Goal: Transaction & Acquisition: Purchase product/service

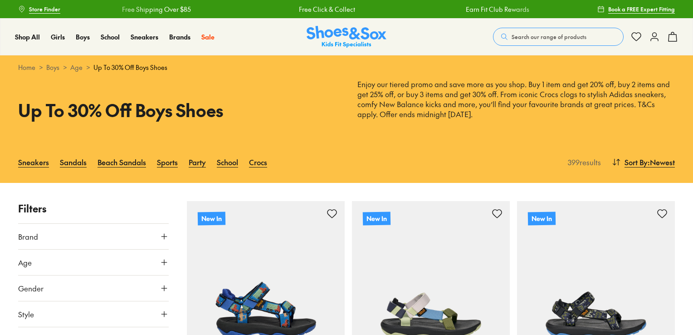
click at [165, 261] on icon at bounding box center [164, 262] width 9 height 9
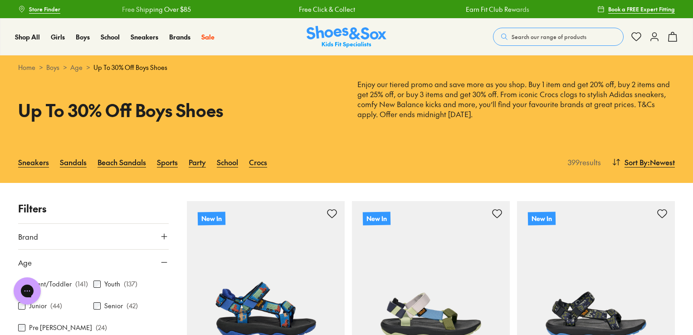
drag, startPoint x: 96, startPoint y: 287, endPoint x: 86, endPoint y: 268, distance: 21.5
click at [86, 268] on button "Age" at bounding box center [93, 261] width 151 height 25
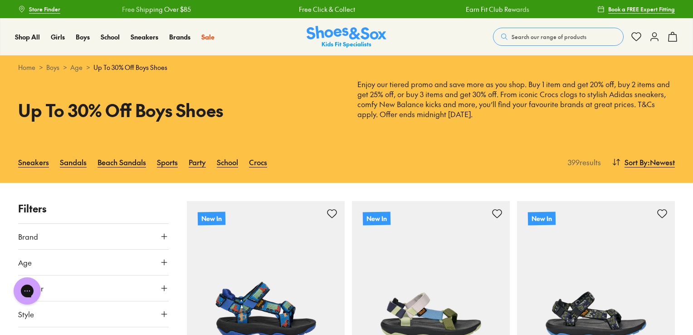
click at [161, 253] on button "Age" at bounding box center [93, 261] width 151 height 25
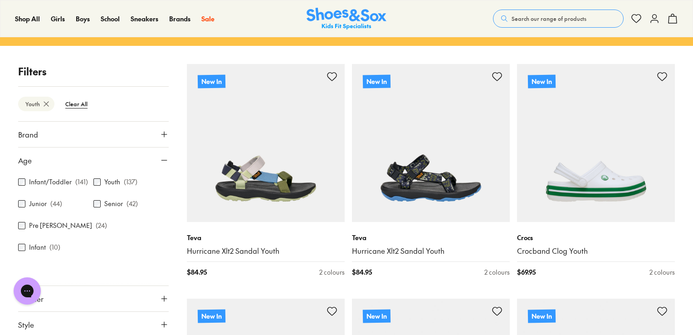
click at [160, 128] on button "Brand" at bounding box center [93, 134] width 151 height 25
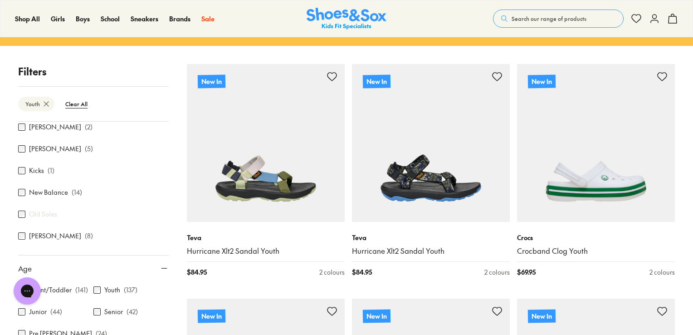
scroll to position [142, 0]
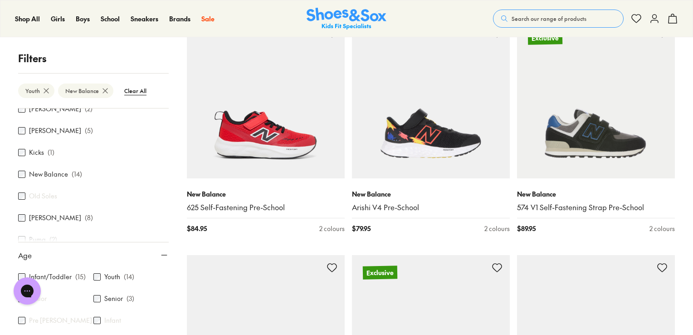
scroll to position [181, 0]
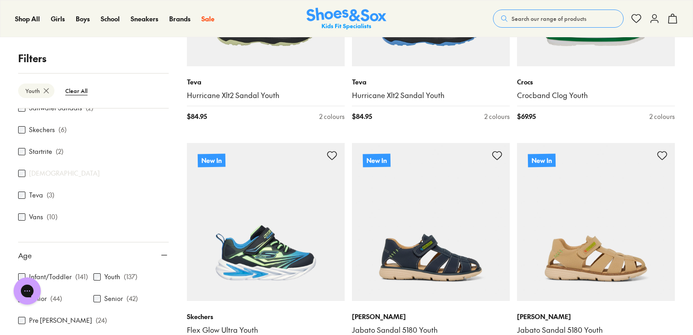
scroll to position [352, 0]
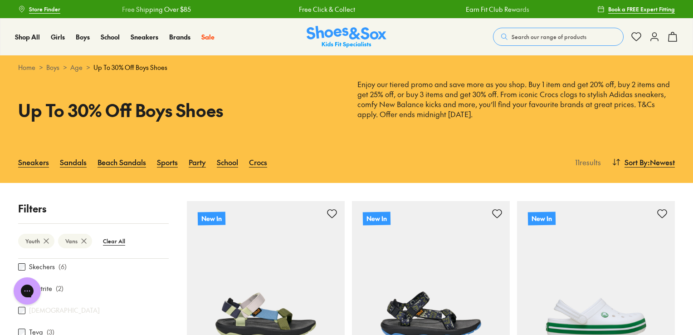
type input "***"
